Goal: Task Accomplishment & Management: Complete application form

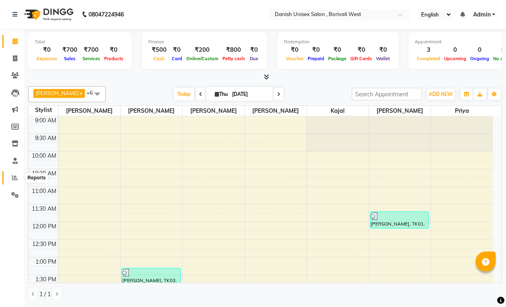
click at [15, 175] on icon at bounding box center [15, 178] width 6 height 6
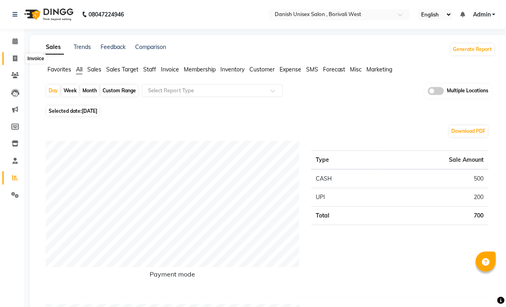
click at [20, 59] on span at bounding box center [15, 58] width 14 height 9
select select "service"
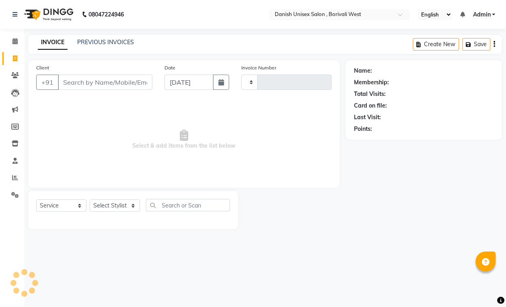
type input "3413"
select select "6929"
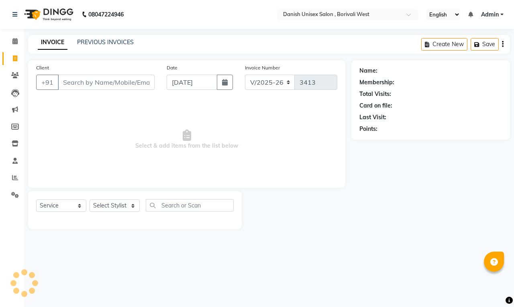
drag, startPoint x: 90, startPoint y: 84, endPoint x: 99, endPoint y: 91, distance: 11.6
click at [99, 91] on div "Client +91" at bounding box center [95, 80] width 131 height 33
click at [16, 57] on icon at bounding box center [15, 58] width 4 height 6
select select "service"
click at [71, 79] on input "Client" at bounding box center [106, 82] width 97 height 15
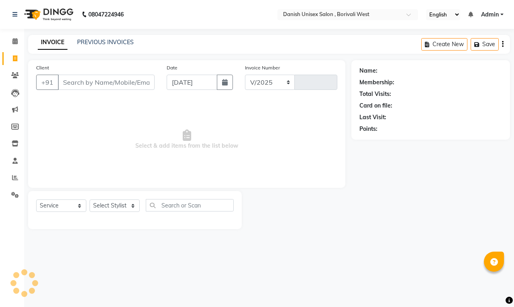
select select "6929"
type input "3413"
drag, startPoint x: 97, startPoint y: 84, endPoint x: 514, endPoint y: 129, distance: 419.2
click at [155, 91] on div "Client +91" at bounding box center [95, 80] width 131 height 33
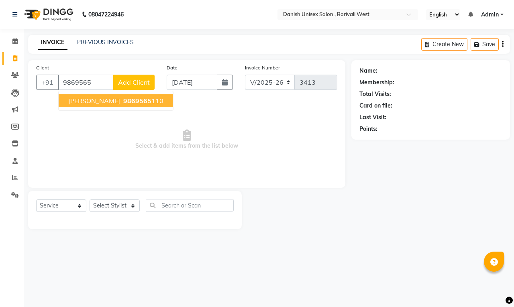
click at [122, 100] on ngb-highlight "9869565 110" at bounding box center [143, 101] width 42 height 8
type input "9869565110"
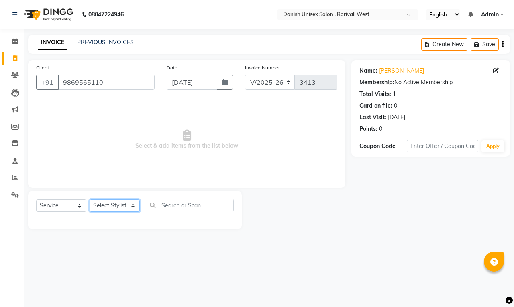
click at [129, 205] on select "Select Stylist [PERSON_NAME] [PERSON_NAME] kajal [PERSON_NAME] [PERSON_NAME] [P…" at bounding box center [115, 206] width 50 height 12
click at [90, 200] on select "Select Stylist [PERSON_NAME] [PERSON_NAME] kajal [PERSON_NAME] [PERSON_NAME] [P…" at bounding box center [115, 206] width 50 height 12
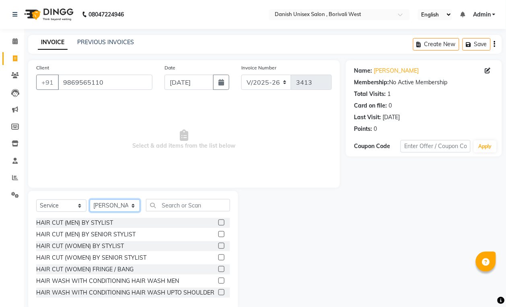
click at [119, 202] on select "Select Stylist [PERSON_NAME] [PERSON_NAME] kajal [PERSON_NAME] [PERSON_NAME] [P…" at bounding box center [115, 206] width 50 height 12
select select "54585"
click at [90, 200] on select "Select Stylist [PERSON_NAME] [PERSON_NAME] kajal [PERSON_NAME] [PERSON_NAME] [P…" at bounding box center [115, 206] width 50 height 12
click at [174, 208] on input "text" at bounding box center [188, 205] width 84 height 12
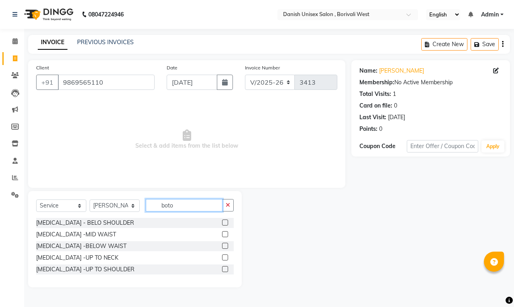
type input "boto"
click at [225, 256] on label at bounding box center [225, 258] width 6 height 6
click at [225, 256] on input "checkbox" at bounding box center [224, 258] width 5 height 5
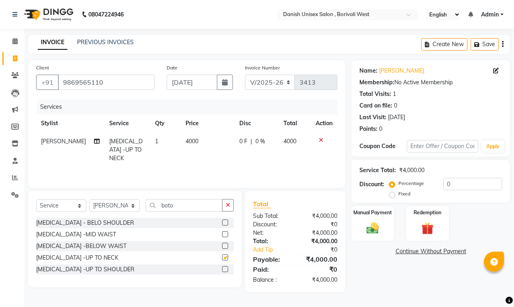
checkbox input "false"
click at [251, 139] on span "|" at bounding box center [252, 141] width 2 height 8
select select "54585"
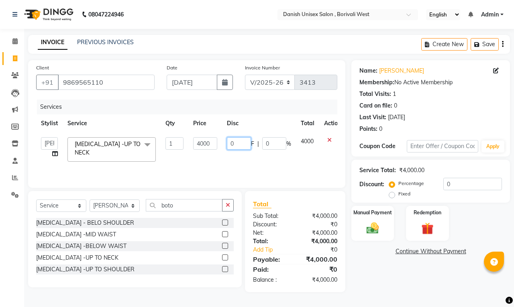
click at [244, 141] on input "0" at bounding box center [239, 143] width 24 height 12
type input "02000"
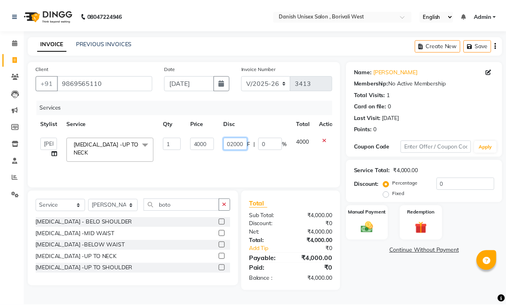
scroll to position [0, 1]
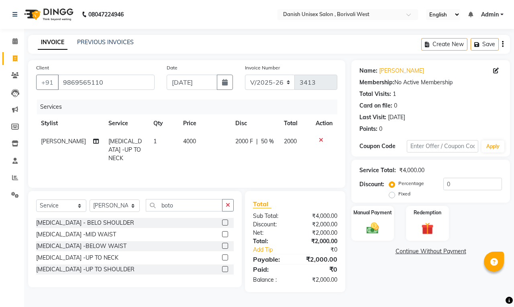
click at [318, 161] on div "Services Stylist Service Qty Price Disc Total Action [PERSON_NAME] [MEDICAL_DAT…" at bounding box center [186, 140] width 301 height 80
click at [388, 223] on div "Manual Payment" at bounding box center [373, 223] width 45 height 37
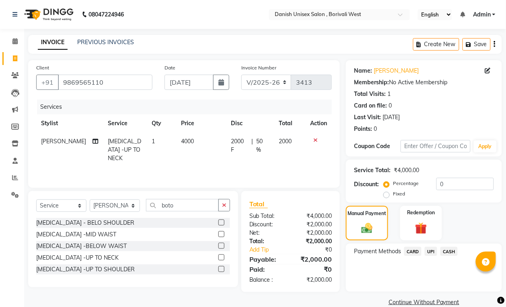
click at [448, 249] on span "CASH" at bounding box center [448, 251] width 17 height 9
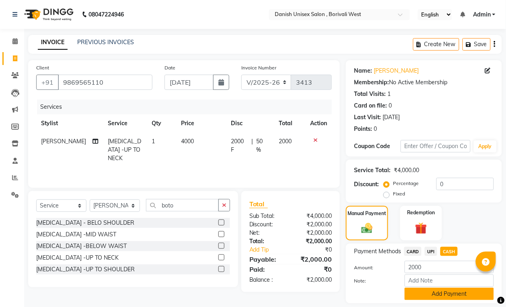
click at [449, 289] on button "Add Payment" at bounding box center [448, 294] width 89 height 12
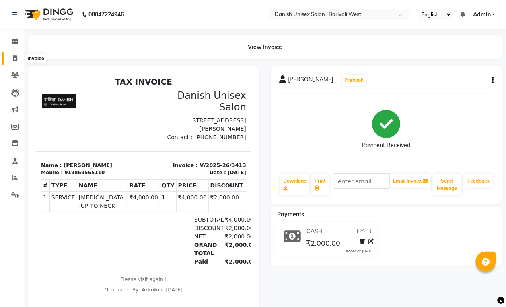
click at [16, 61] on icon at bounding box center [15, 58] width 4 height 6
select select "service"
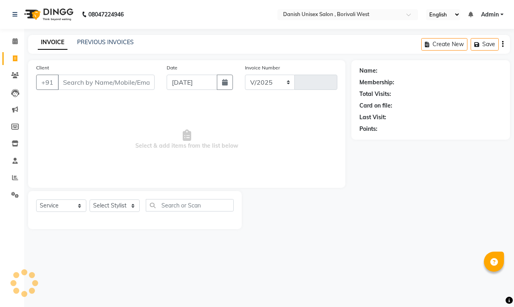
select select "6929"
type input "3414"
click at [90, 86] on input "Client" at bounding box center [106, 82] width 97 height 15
drag, startPoint x: 388, startPoint y: 129, endPoint x: 440, endPoint y: 123, distance: 52.6
click at [411, 131] on div "Client +91 750 searching... Date [DATE] Invoice Number V/2025 V/[PHONE_NUMBER] …" at bounding box center [269, 146] width 494 height 172
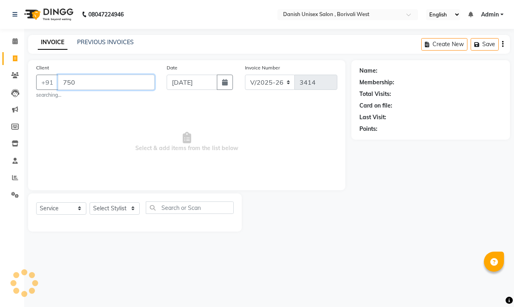
drag, startPoint x: 74, startPoint y: 77, endPoint x: 244, endPoint y: 115, distance: 174.1
click at [78, 81] on input "750" at bounding box center [106, 82] width 97 height 15
type input "7506840599"
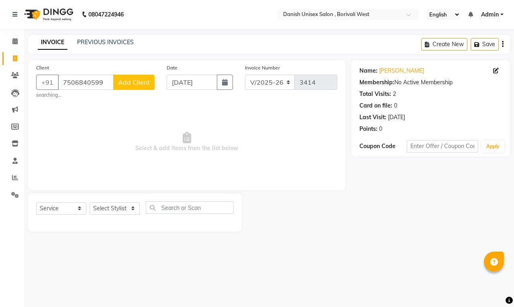
click at [133, 83] on span "Add Client" at bounding box center [134, 82] width 32 height 8
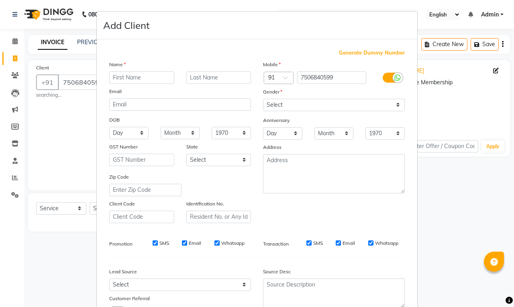
click at [229, 39] on div "Generate Dummy Number Name Email DOB Day 01 02 03 04 05 06 07 08 09 10 11 12 13…" at bounding box center [257, 183] width 321 height 288
click at [491, 210] on ngb-modal-window "Add Client Generate Dummy Number Name Email DOB Day 01 02 03 04 05 06 07 08 09 …" at bounding box center [257, 153] width 514 height 307
drag, startPoint x: 37, startPoint y: 241, endPoint x: 45, endPoint y: 260, distance: 21.1
click at [45, 260] on ngb-modal-window "Add Client Generate Dummy Number Name Email DOB Day 01 02 03 04 05 06 07 08 09 …" at bounding box center [257, 153] width 514 height 307
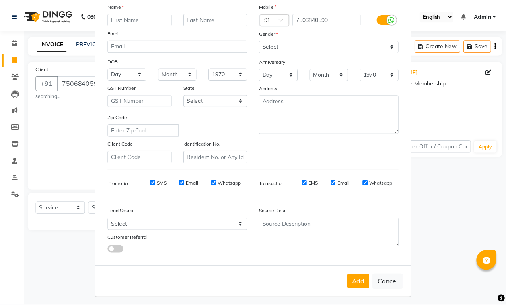
scroll to position [61, 0]
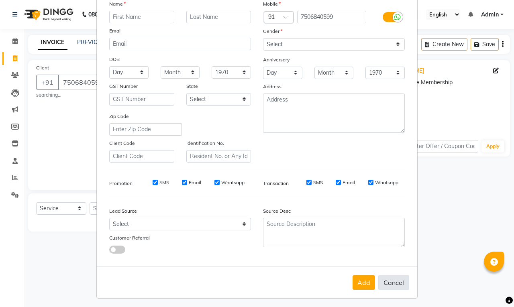
click at [397, 279] on button "Cancel" at bounding box center [394, 282] width 31 height 15
select select
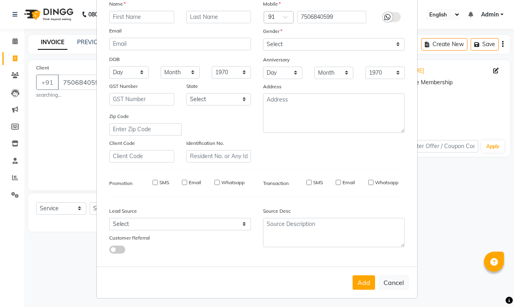
select select
checkbox input "false"
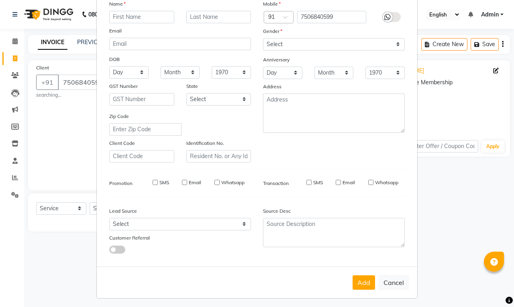
checkbox input "false"
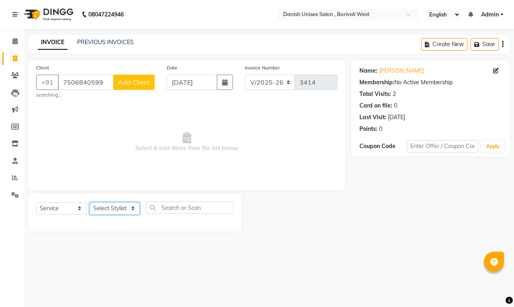
click at [131, 210] on select "Select Stylist [PERSON_NAME] [PERSON_NAME] kajal [PERSON_NAME] [PERSON_NAME] [P…" at bounding box center [115, 209] width 50 height 12
select select "83127"
click at [90, 203] on select "Select Stylist [PERSON_NAME] [PERSON_NAME] kajal [PERSON_NAME] [PERSON_NAME] [P…" at bounding box center [115, 209] width 50 height 12
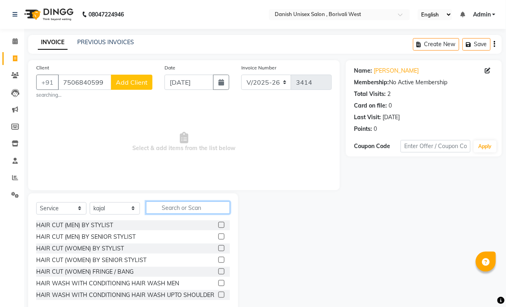
click at [158, 207] on input "text" at bounding box center [188, 208] width 84 height 12
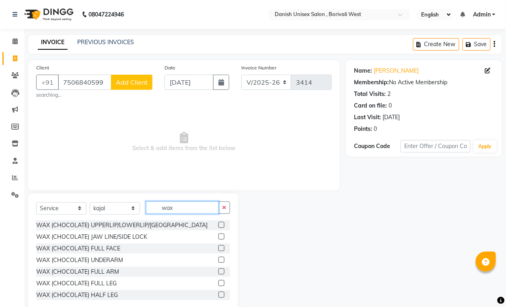
type input "wax"
click at [218, 272] on label at bounding box center [221, 272] width 6 height 6
click at [218, 272] on input "checkbox" at bounding box center [220, 272] width 5 height 5
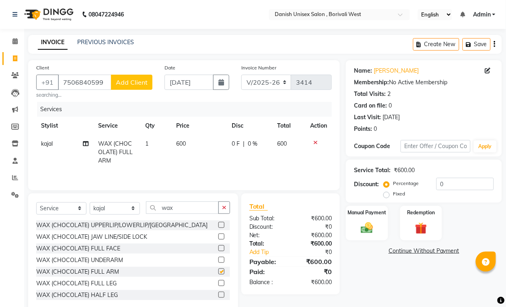
checkbox input "false"
click at [185, 211] on input "wax" at bounding box center [182, 208] width 73 height 12
type input "w"
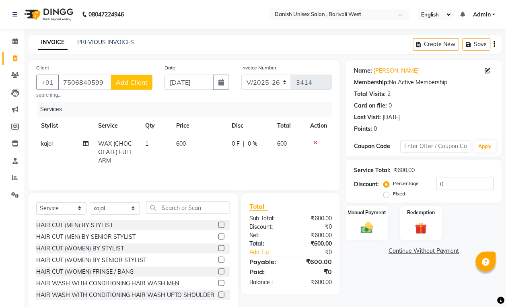
click at [218, 250] on label at bounding box center [221, 249] width 6 height 6
click at [218, 250] on input "checkbox" at bounding box center [220, 248] width 5 height 5
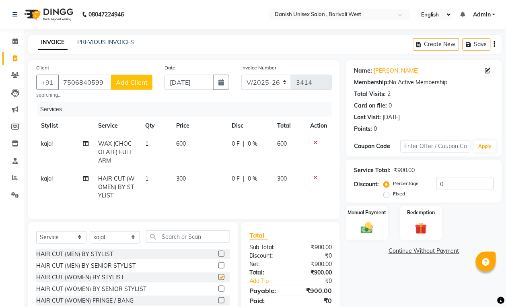
checkbox input "false"
click at [42, 181] on span "kajal" at bounding box center [47, 178] width 12 height 7
select select "83127"
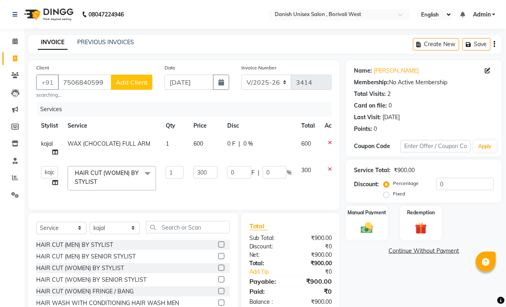
click at [42, 181] on td "[PERSON_NAME] [PERSON_NAME] kajal [PERSON_NAME] [PERSON_NAME] [PERSON_NAME] [PE…" at bounding box center [49, 179] width 27 height 34
click at [47, 174] on select "[PERSON_NAME] [PERSON_NAME] kajal [PERSON_NAME] [PERSON_NAME] [PERSON_NAME] [PE…" at bounding box center [49, 172] width 17 height 12
select select "54584"
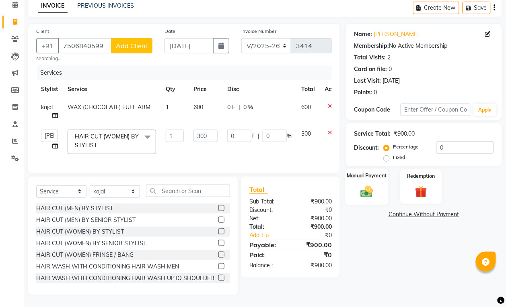
click at [374, 184] on img at bounding box center [366, 191] width 20 height 14
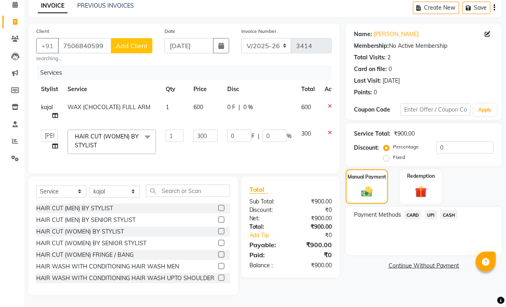
drag, startPoint x: 451, startPoint y: 203, endPoint x: 427, endPoint y: 205, distance: 23.4
click at [443, 211] on span "CASH" at bounding box center [448, 215] width 17 height 9
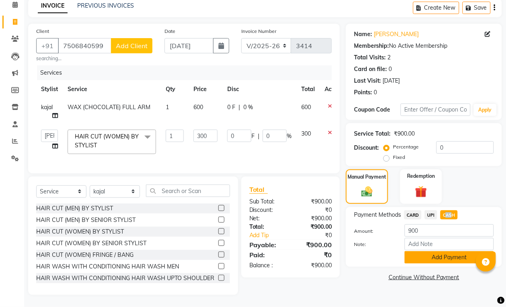
click at [447, 252] on button "Add Payment" at bounding box center [448, 258] width 89 height 12
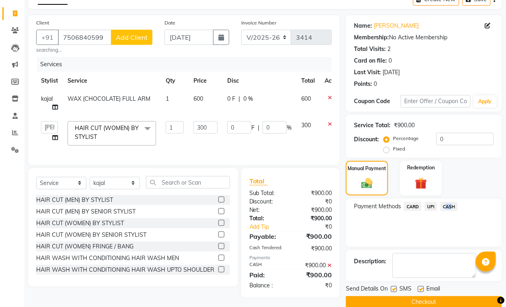
scroll to position [59, 0]
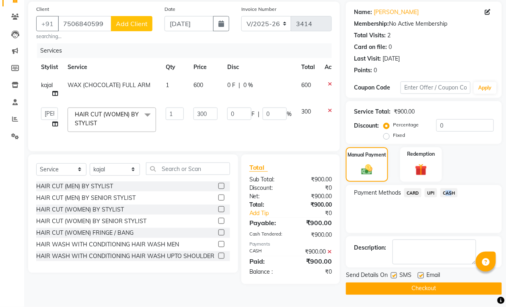
click at [436, 291] on button "Checkout" at bounding box center [424, 289] width 156 height 12
